Goal: Complete application form

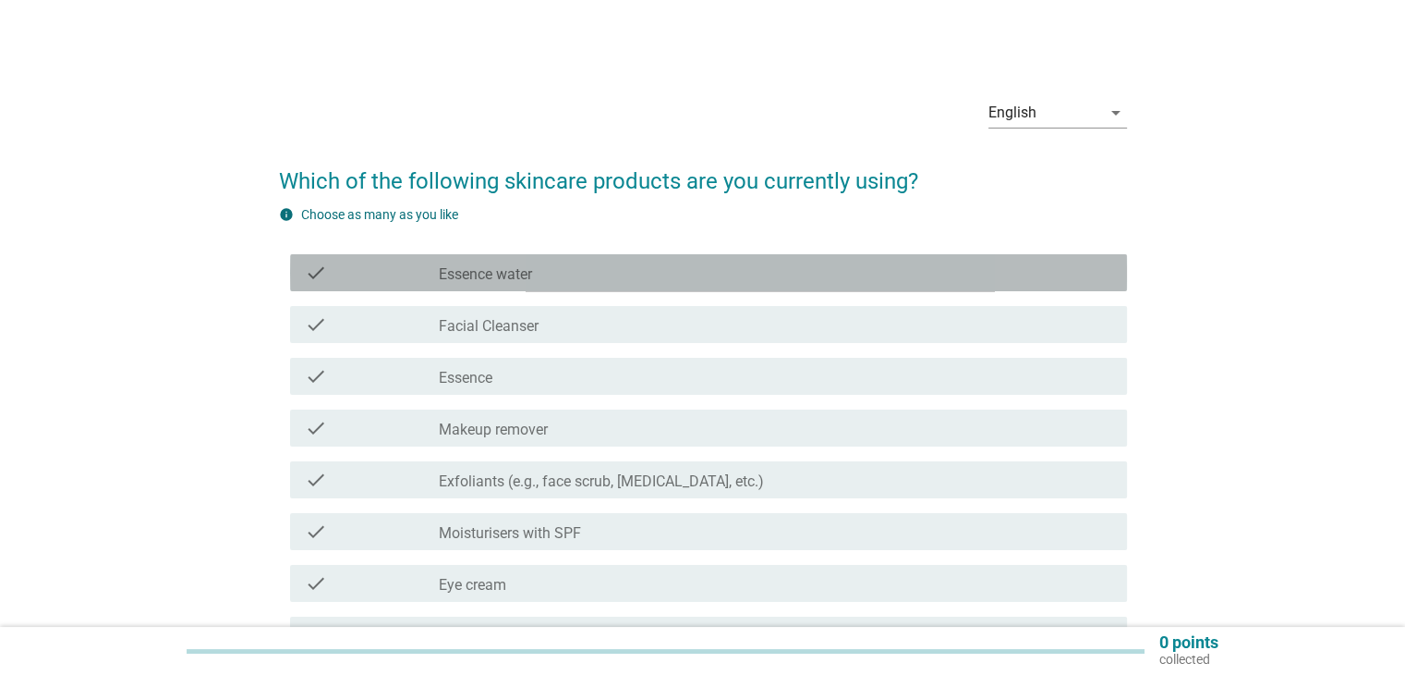
click at [748, 284] on div "check check_box_outline_blank Essence water" at bounding box center [708, 272] width 837 height 37
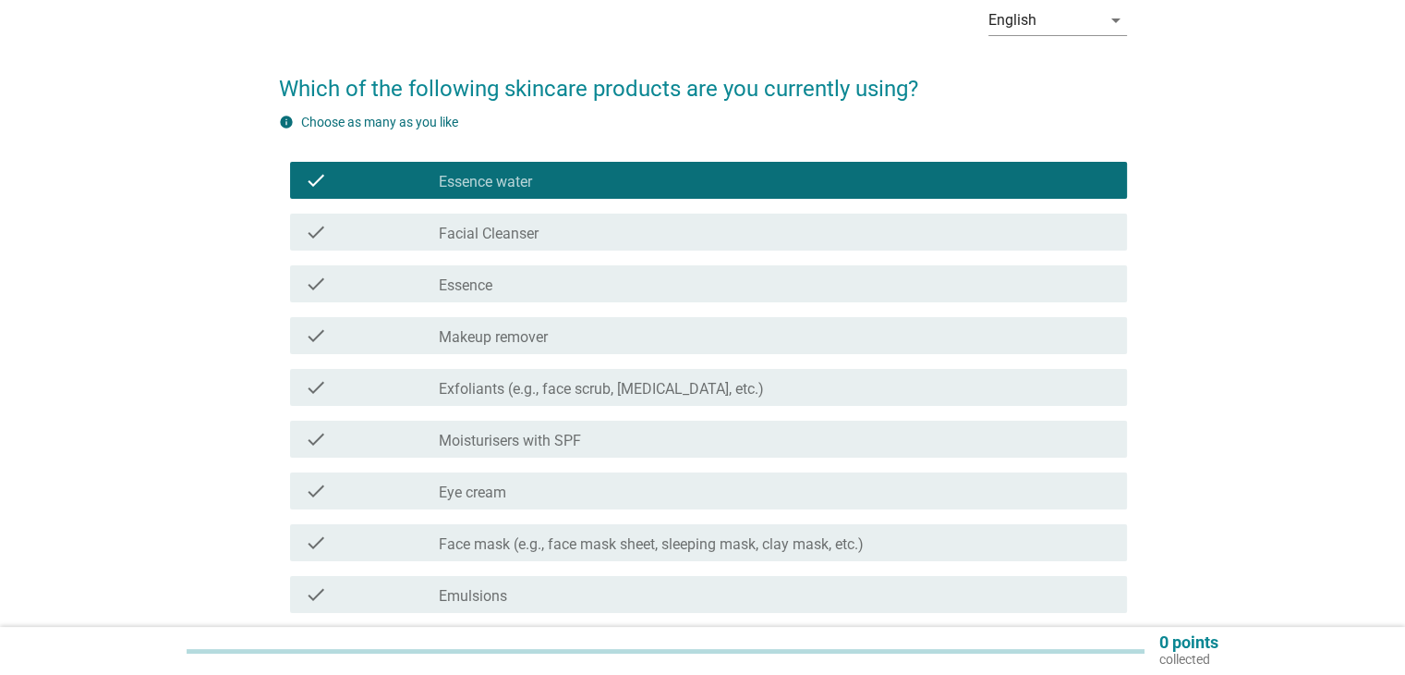
scroll to position [185, 0]
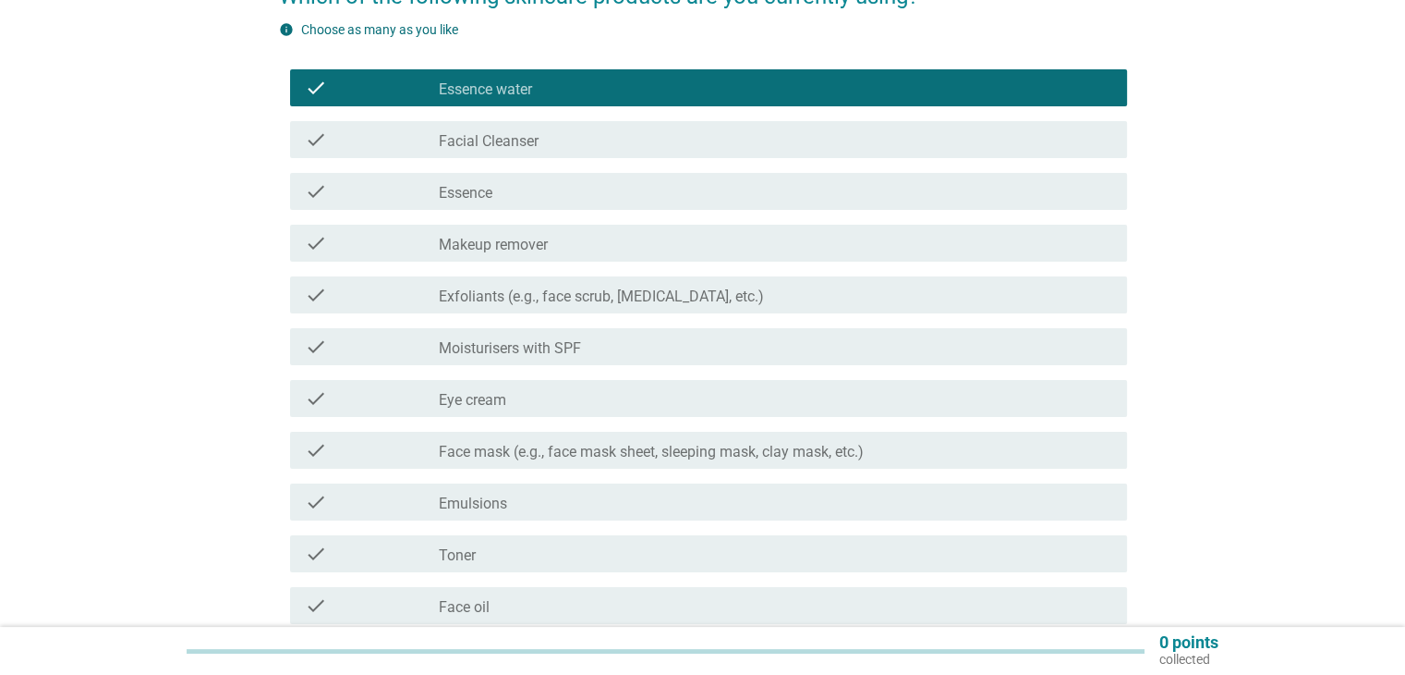
click at [850, 300] on div "check_box_outline_blank Exfoliants (e.g., face scrub, [MEDICAL_DATA], etc.)" at bounding box center [775, 295] width 673 height 22
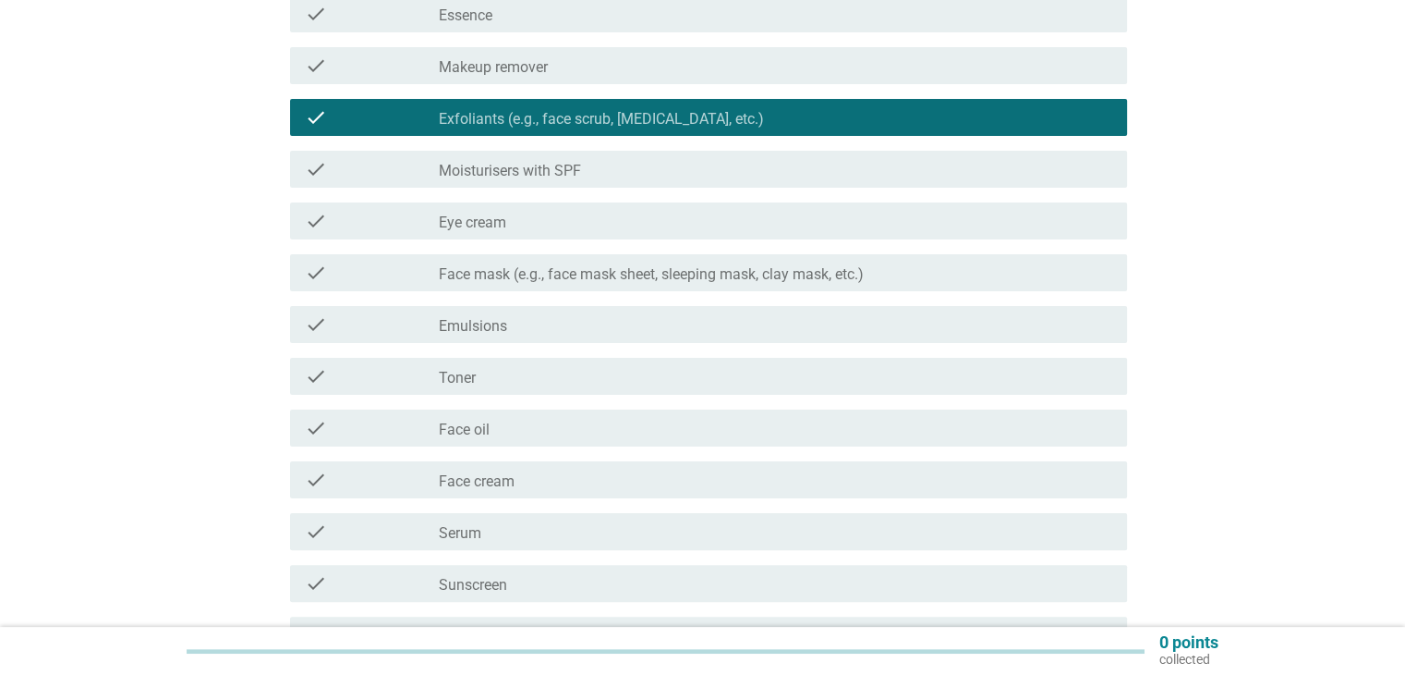
scroll to position [370, 0]
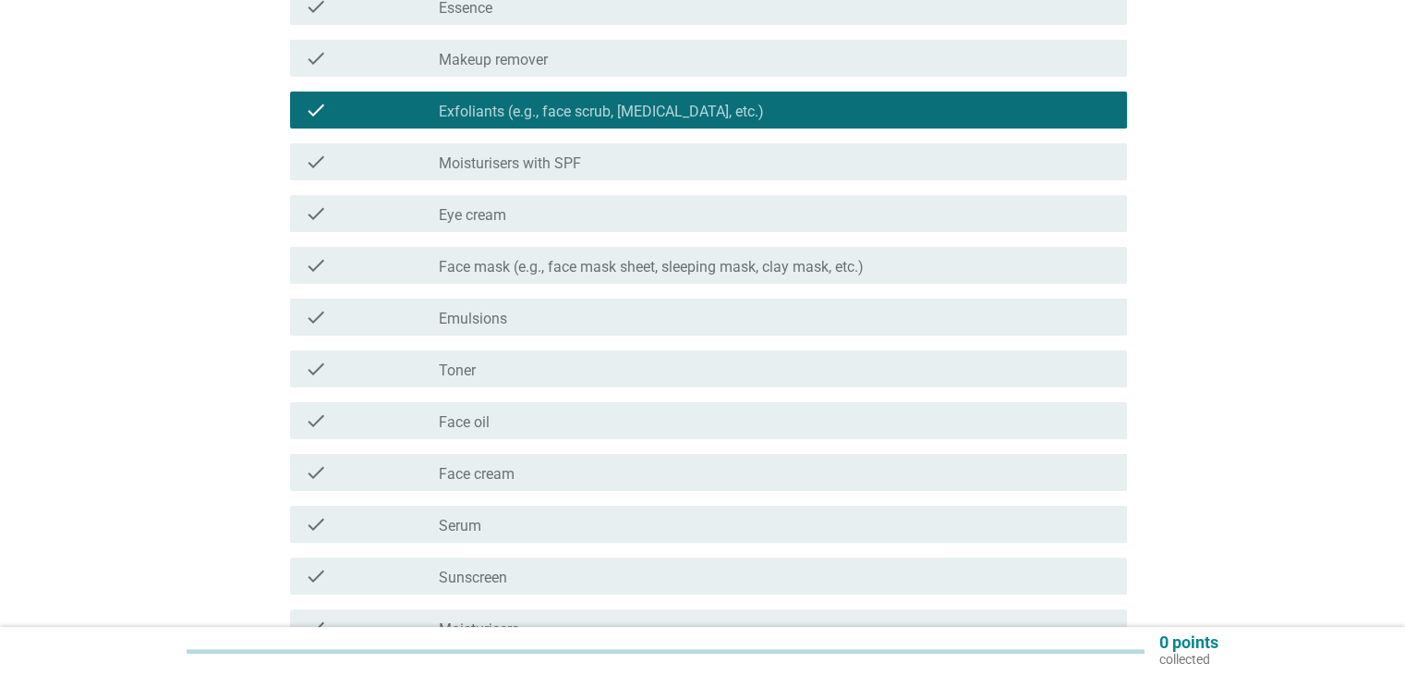
click at [962, 271] on div "check_box_outline_blank Face mask (e.g., face mask sheet, sleeping mask, clay m…" at bounding box center [775, 265] width 673 height 22
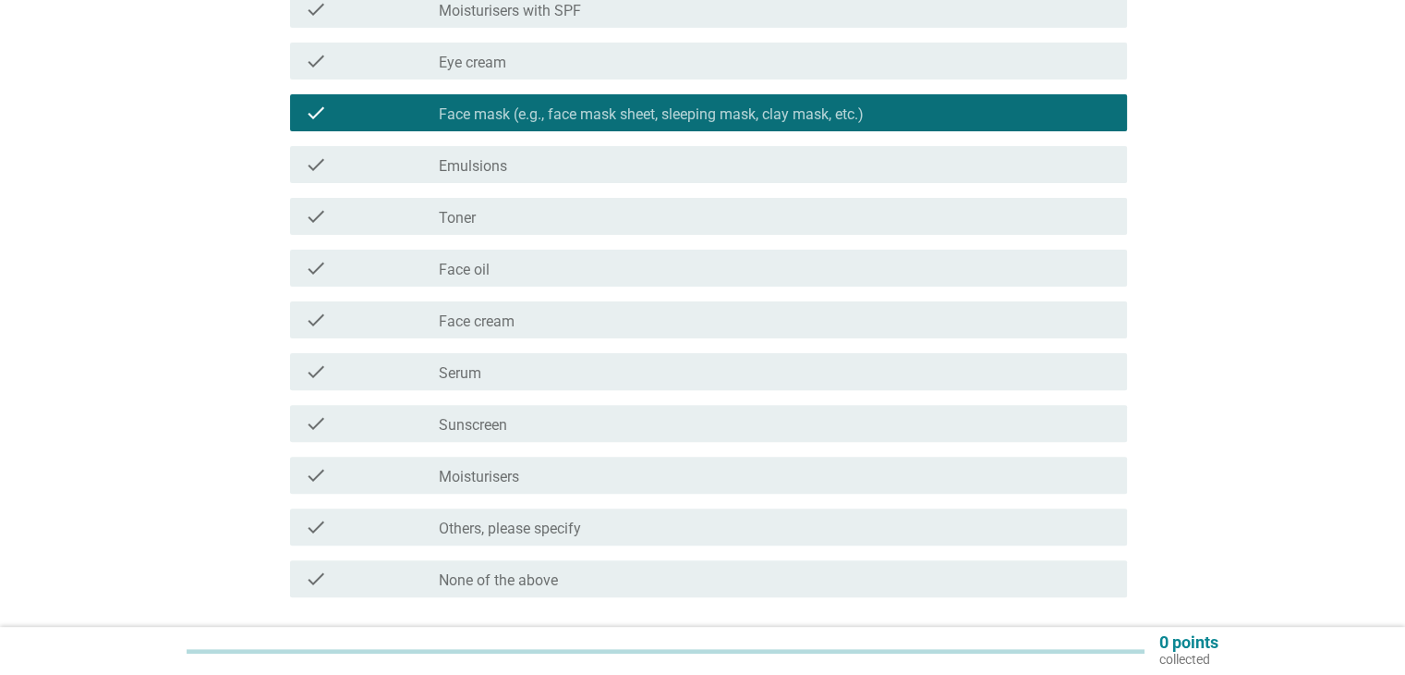
scroll to position [554, 0]
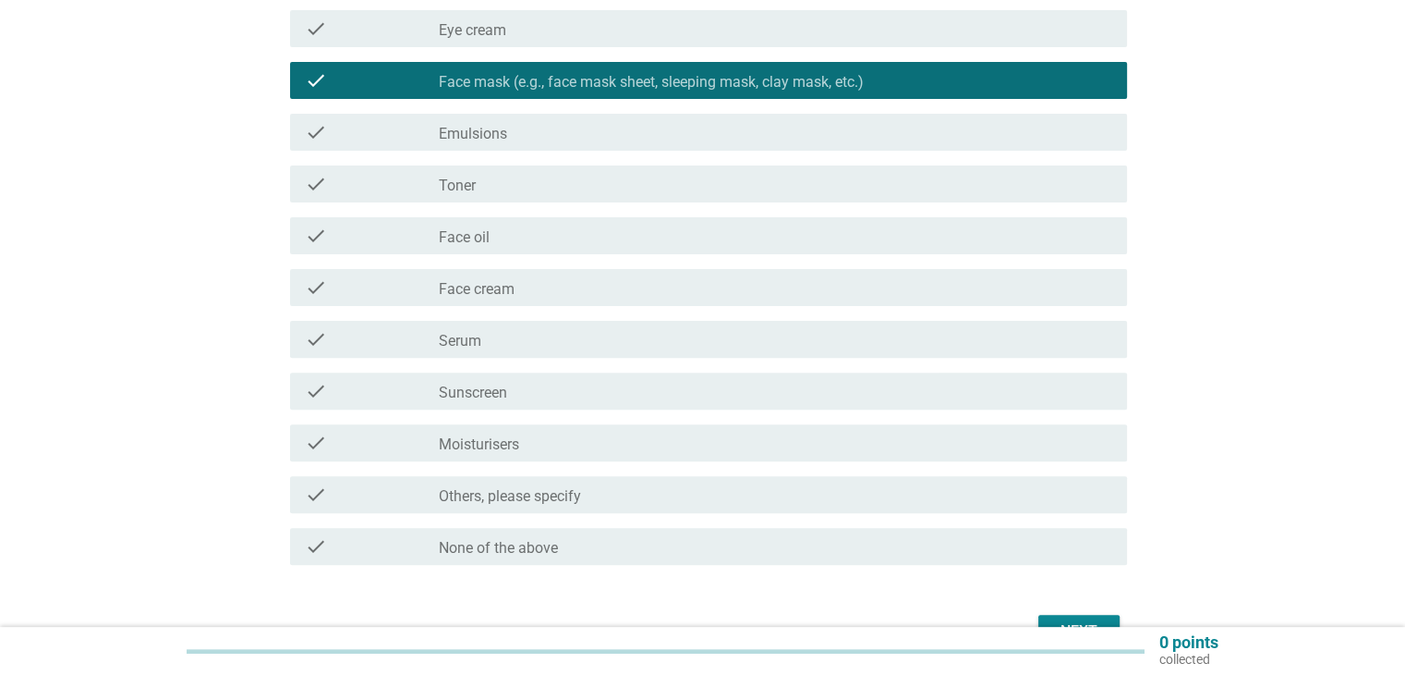
click at [751, 387] on div "check_box_outline_blank Sunscreen" at bounding box center [775, 391] width 673 height 22
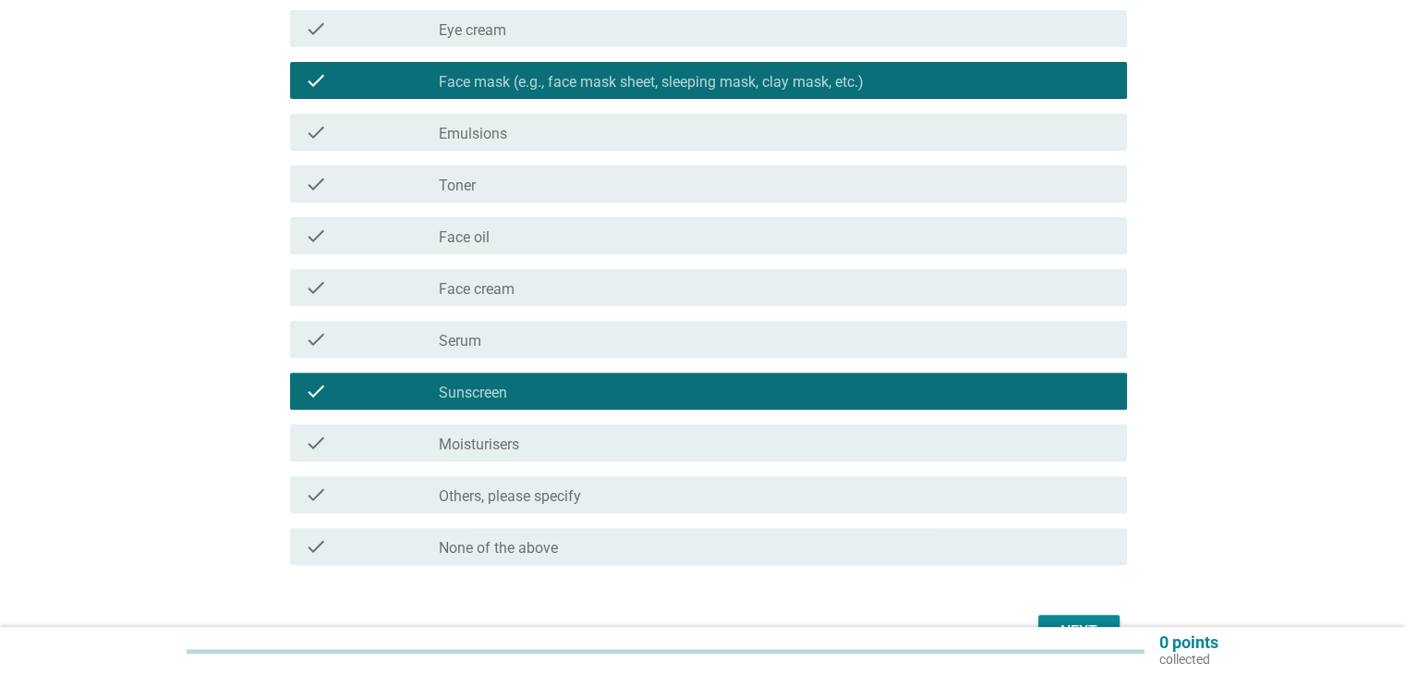
click at [743, 425] on div "check check_box_outline_blank Moisturisers" at bounding box center [708, 442] width 837 height 37
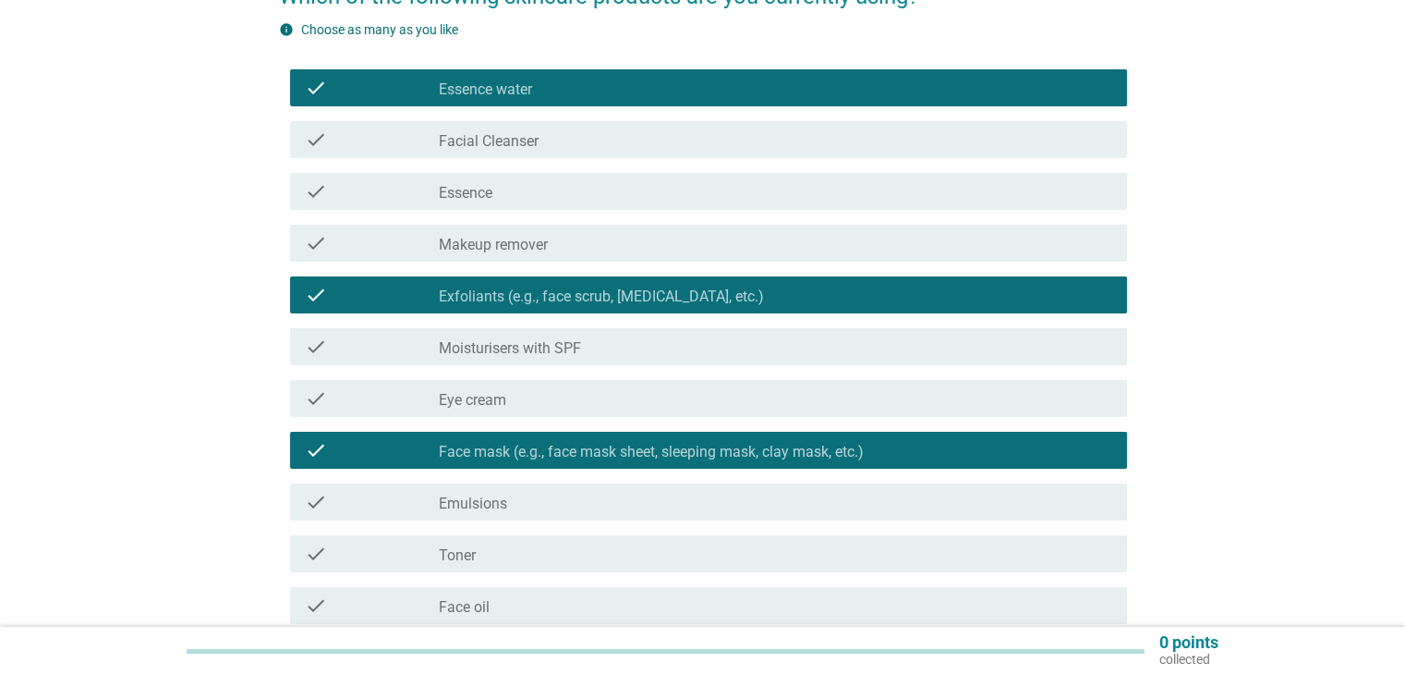
scroll to position [0, 0]
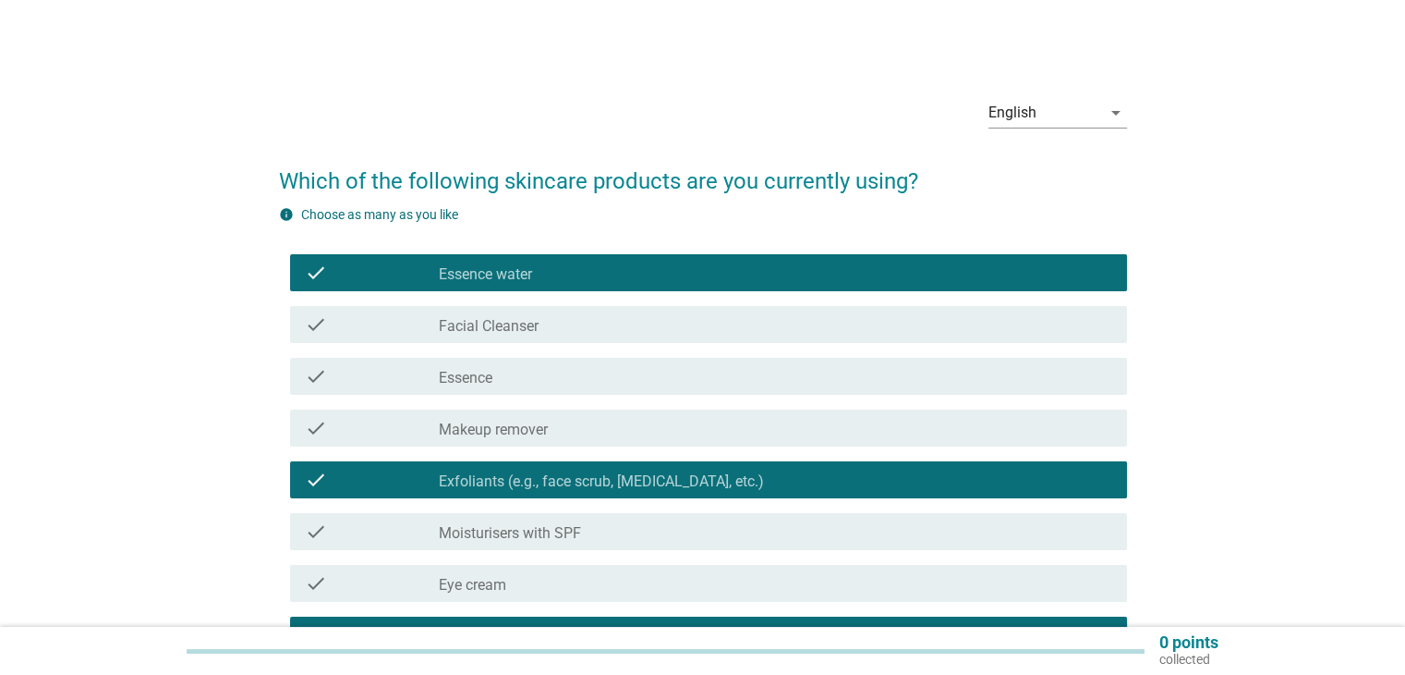
click at [761, 324] on div "check_box_outline_blank Facial Cleanser" at bounding box center [775, 324] width 673 height 22
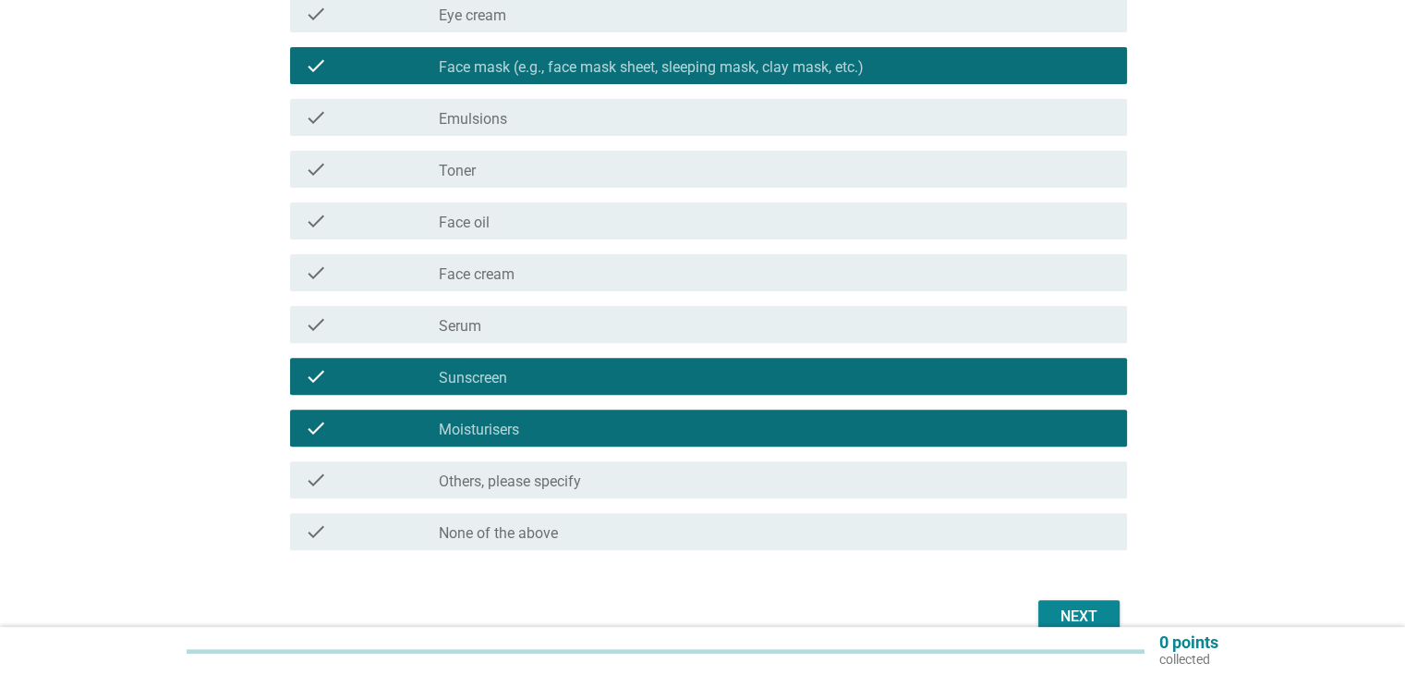
scroll to position [664, 0]
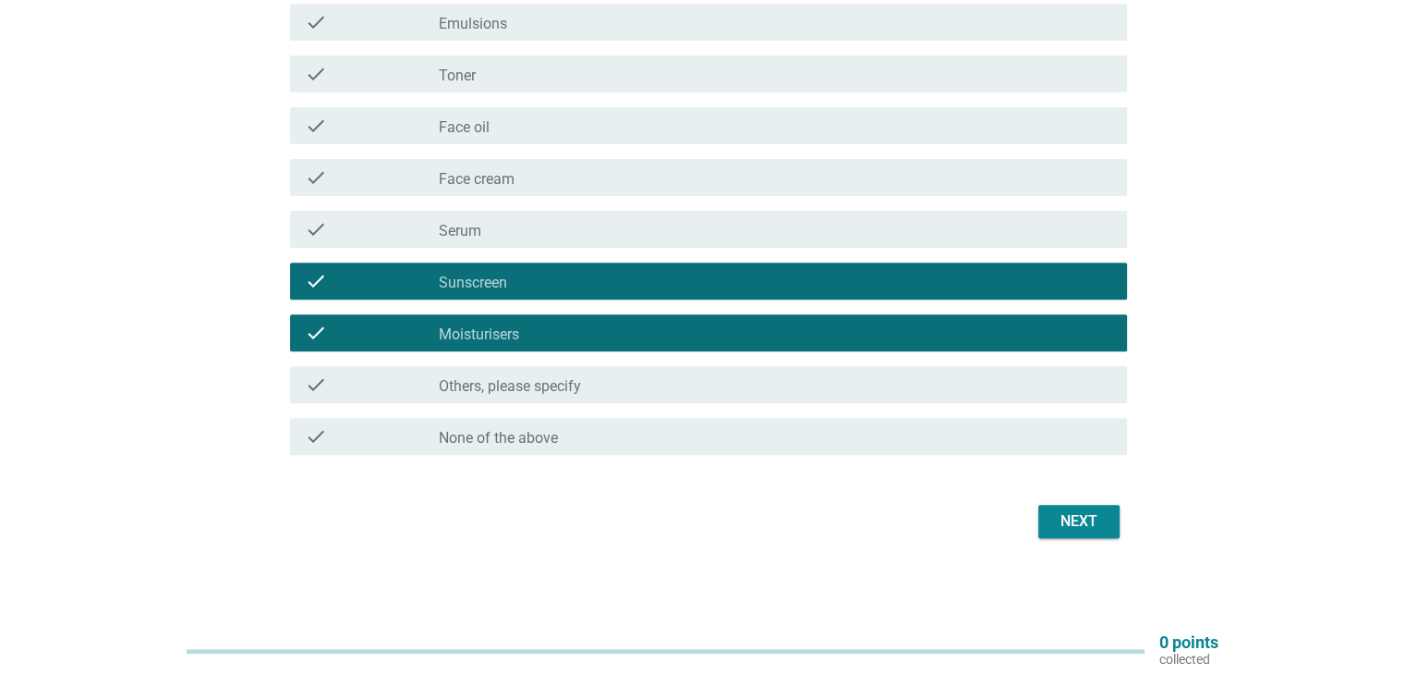
click at [1096, 522] on div "Next" at bounding box center [1079, 521] width 52 height 22
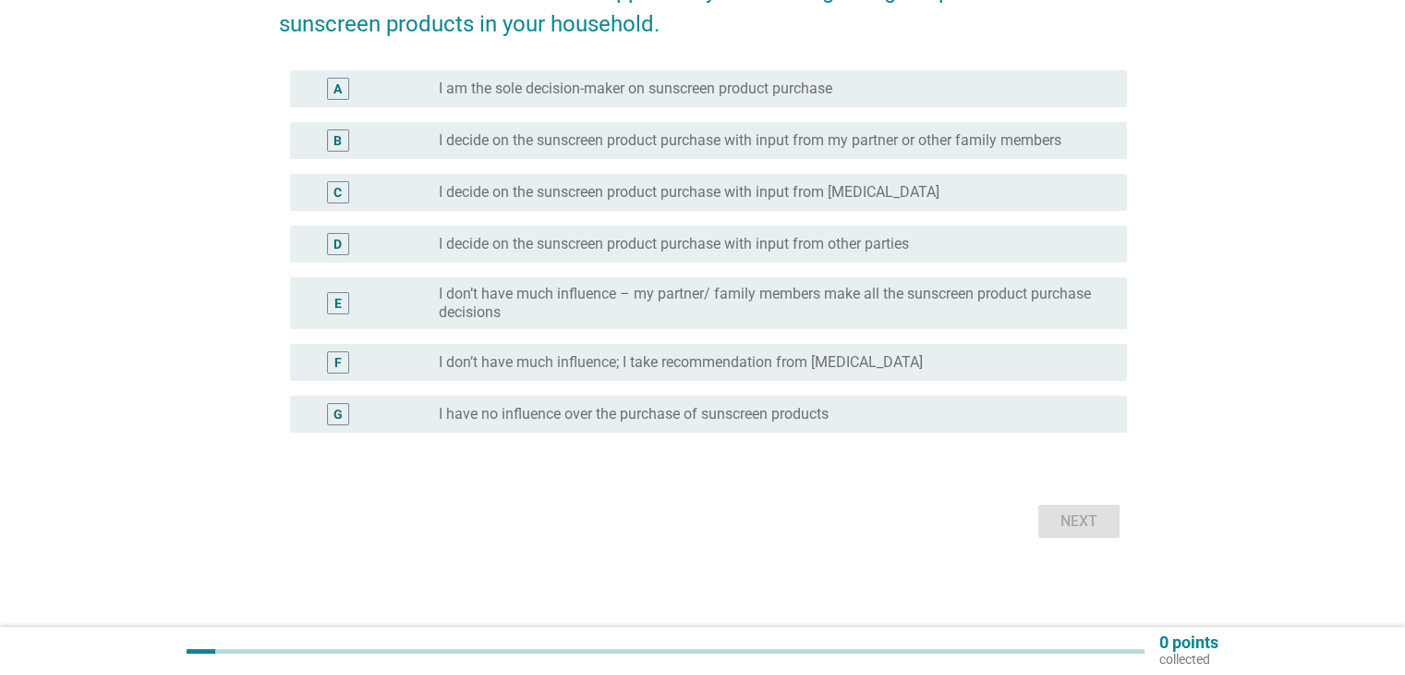
scroll to position [0, 0]
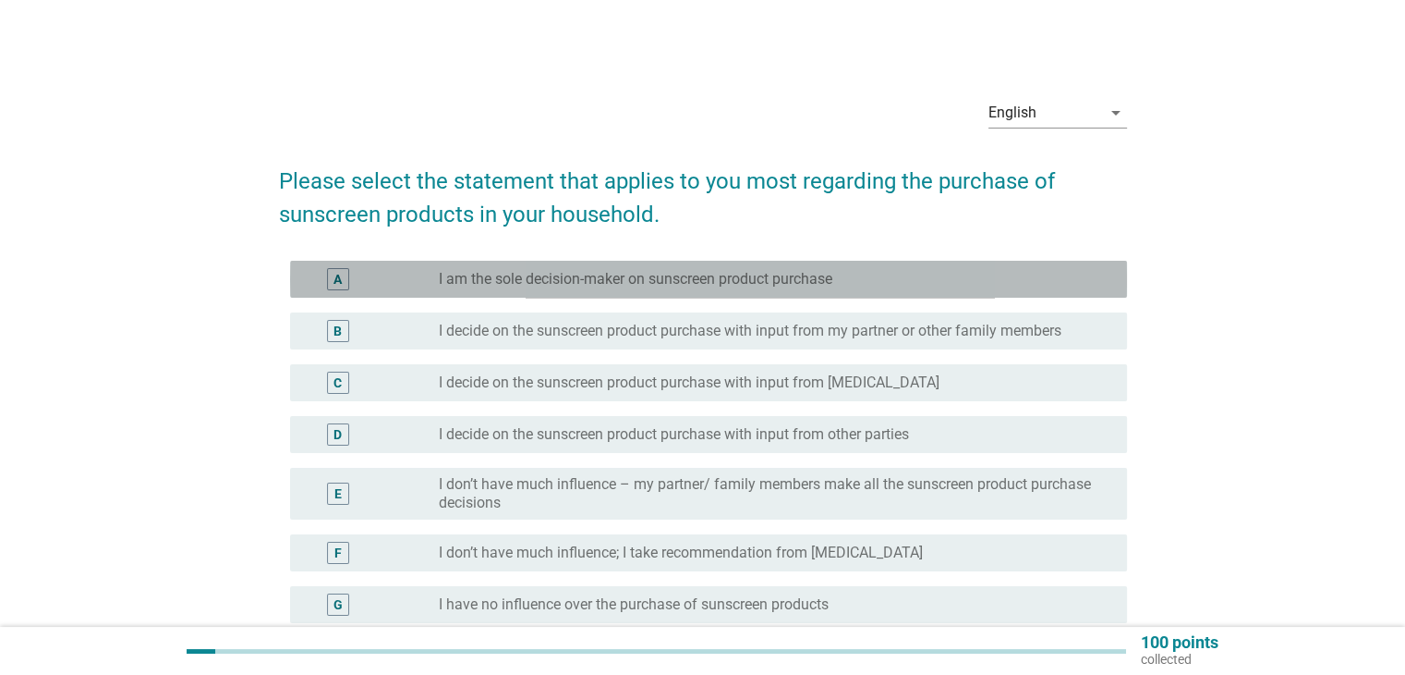
click at [958, 271] on div "radio_button_unchecked I am the sole decision-maker on sunscreen product purcha…" at bounding box center [768, 279] width 658 height 18
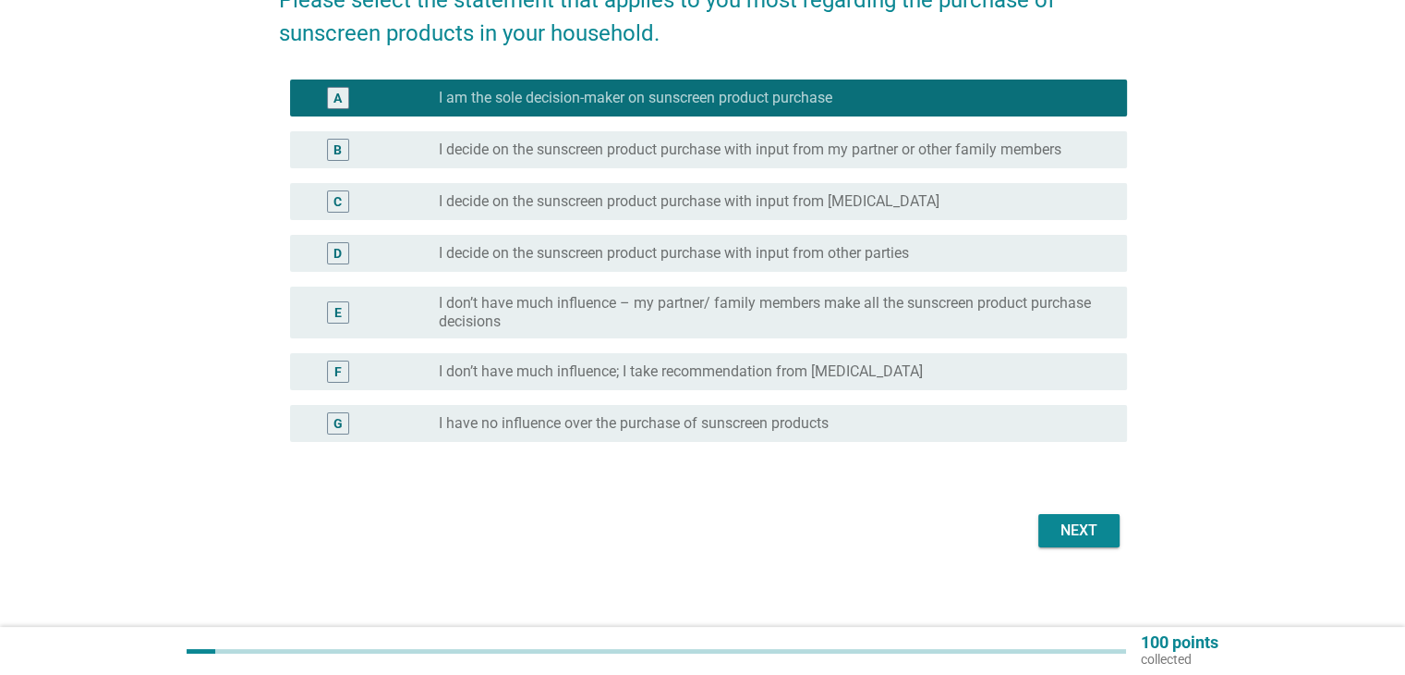
scroll to position [190, 0]
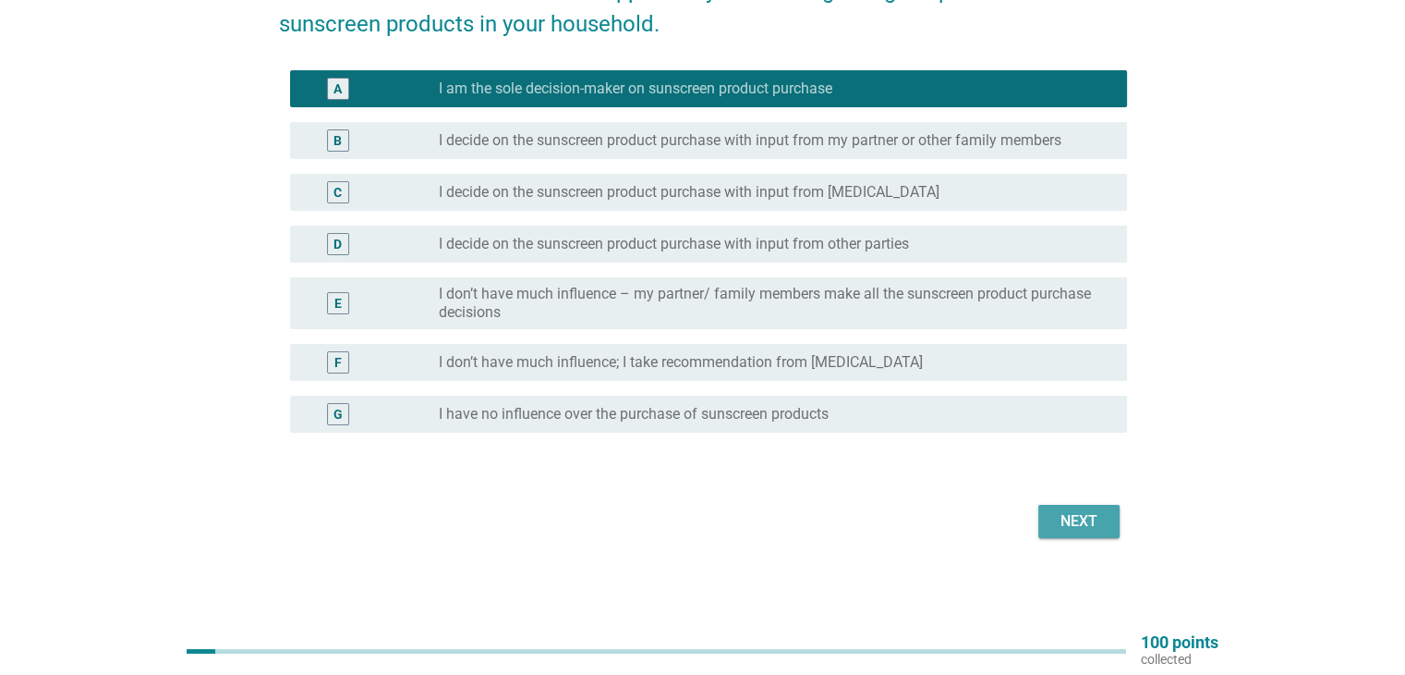
click at [1082, 508] on button "Next" at bounding box center [1079, 521] width 81 height 33
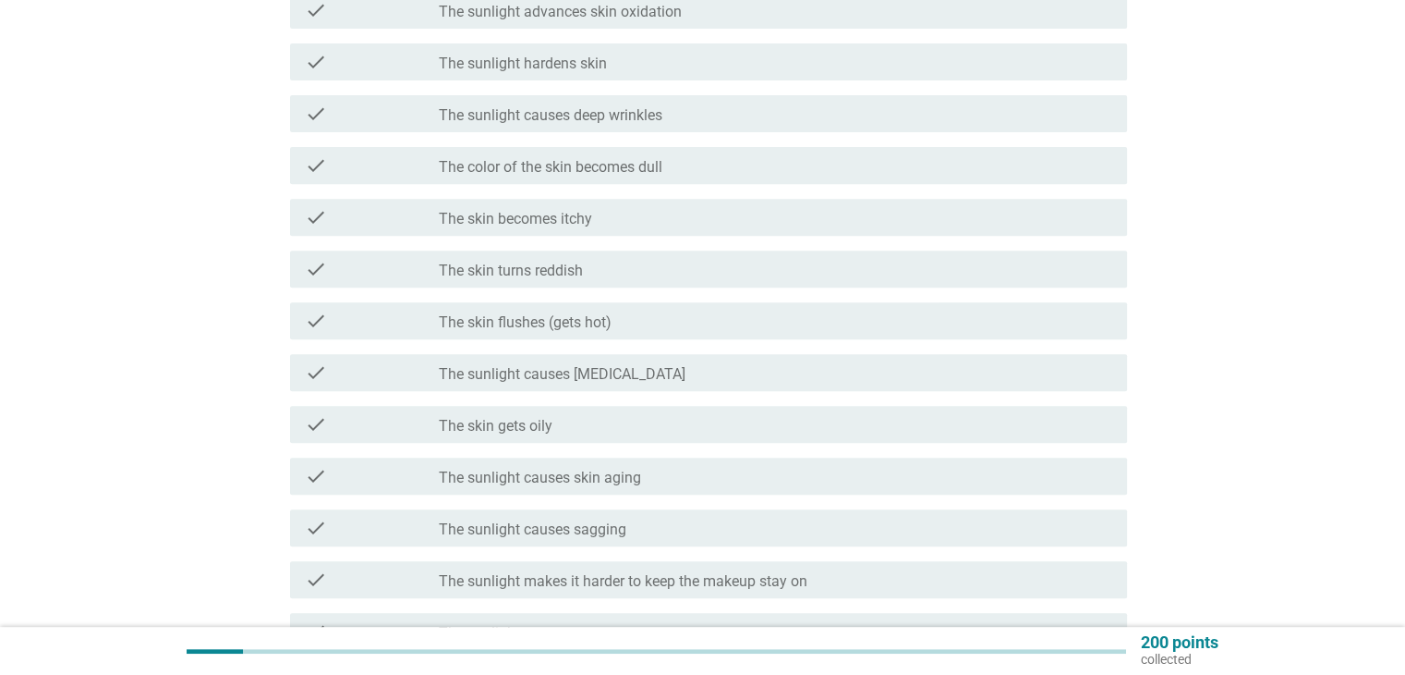
scroll to position [739, 0]
